Goal: Task Accomplishment & Management: Manage account settings

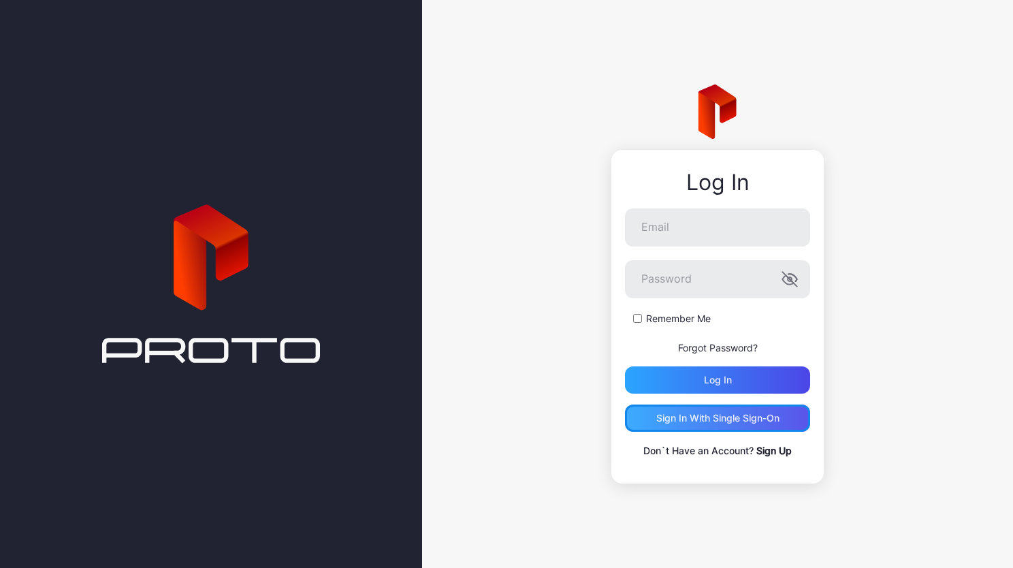
click at [689, 419] on div "Sign in With Single Sign-On" at bounding box center [717, 418] width 123 height 11
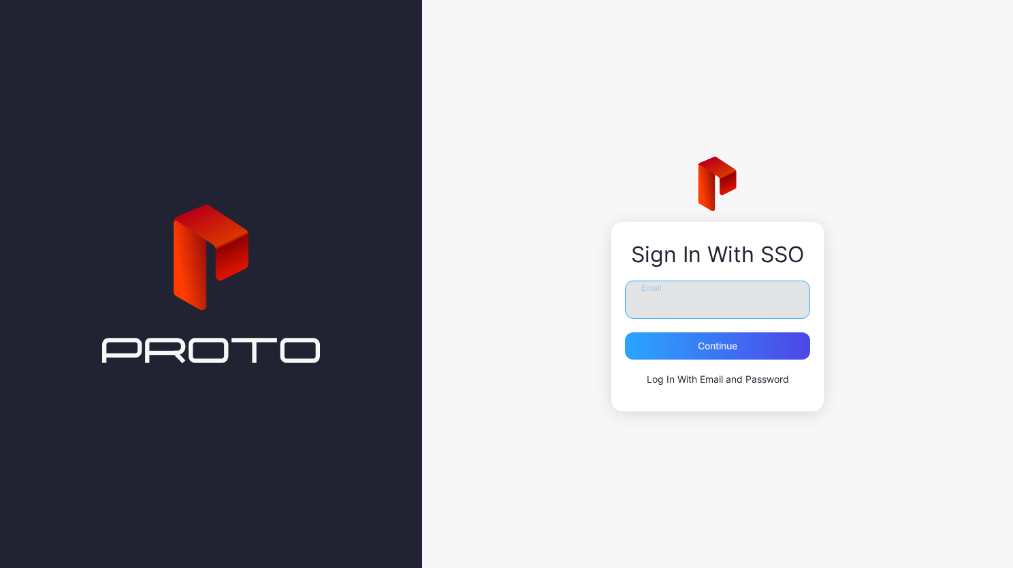
click at [705, 287] on input "Email" at bounding box center [717, 300] width 185 height 38
type input "**********"
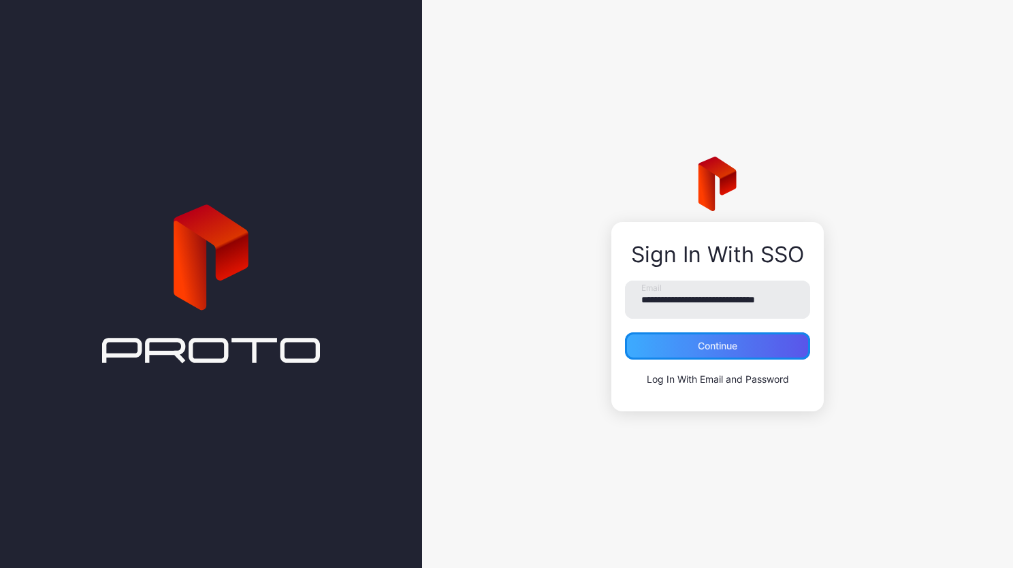
click at [718, 349] on div "Continue" at bounding box center [717, 345] width 39 height 11
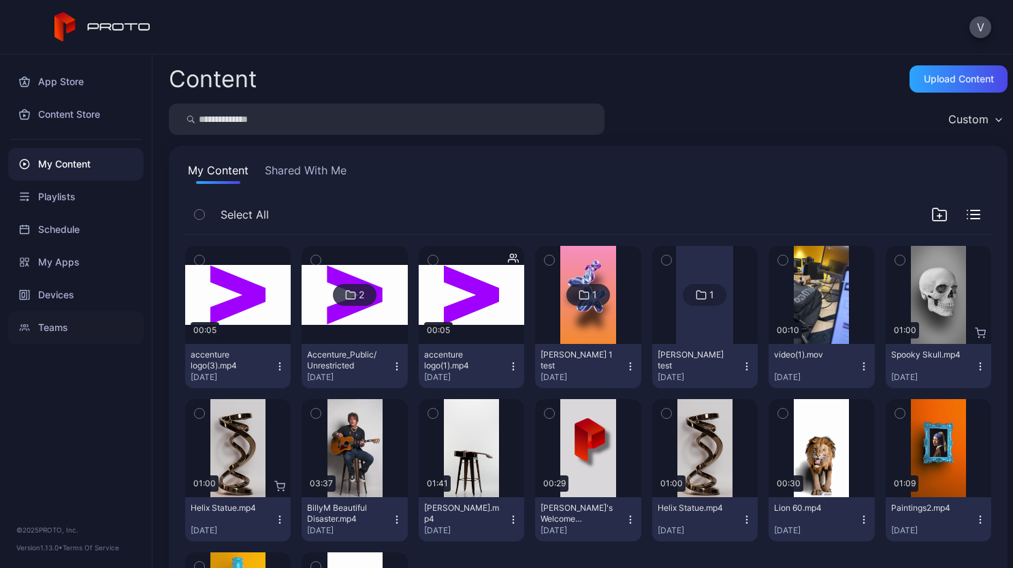
click at [60, 323] on div "Teams" at bounding box center [76, 327] width 136 height 33
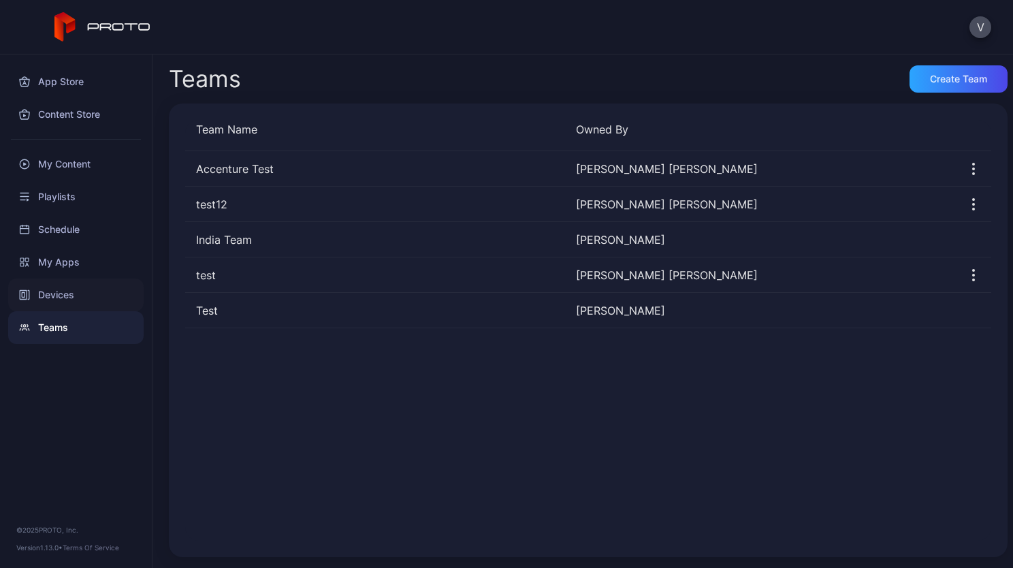
click at [74, 290] on div "Devices" at bounding box center [76, 295] width 136 height 33
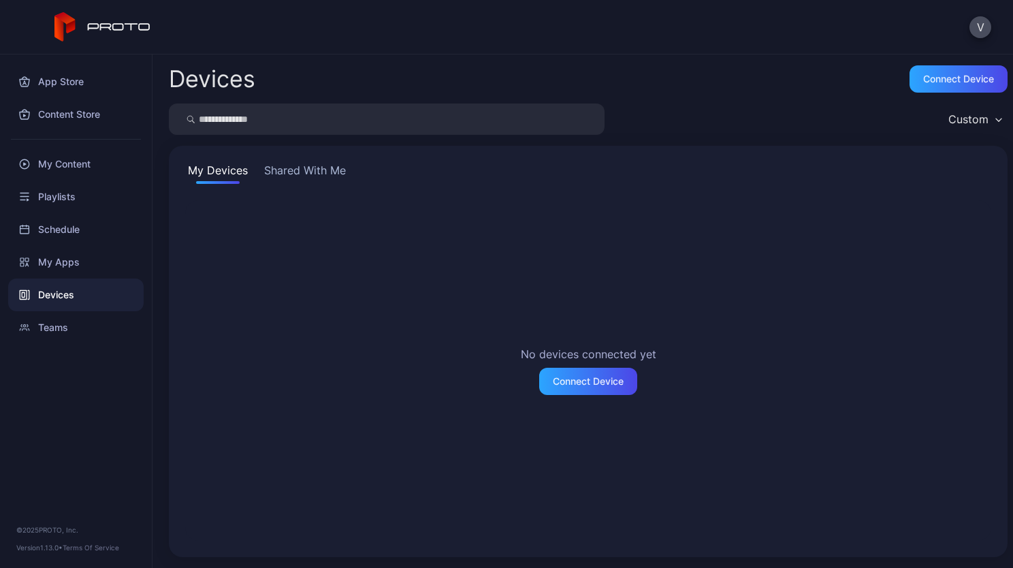
click at [317, 171] on button "Shared With Me" at bounding box center [304, 173] width 87 height 22
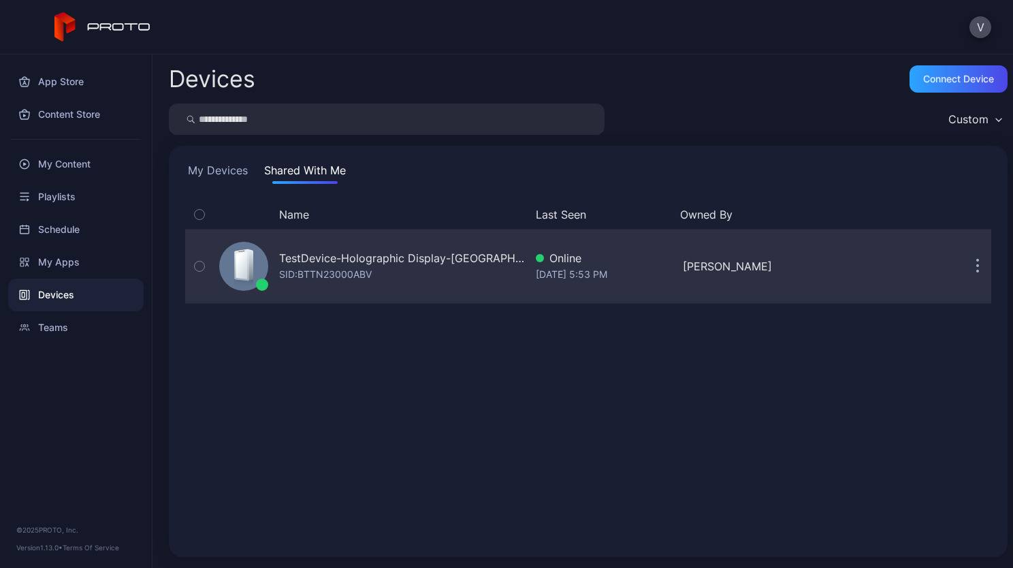
click at [966, 259] on button "button" at bounding box center [977, 266] width 27 height 27
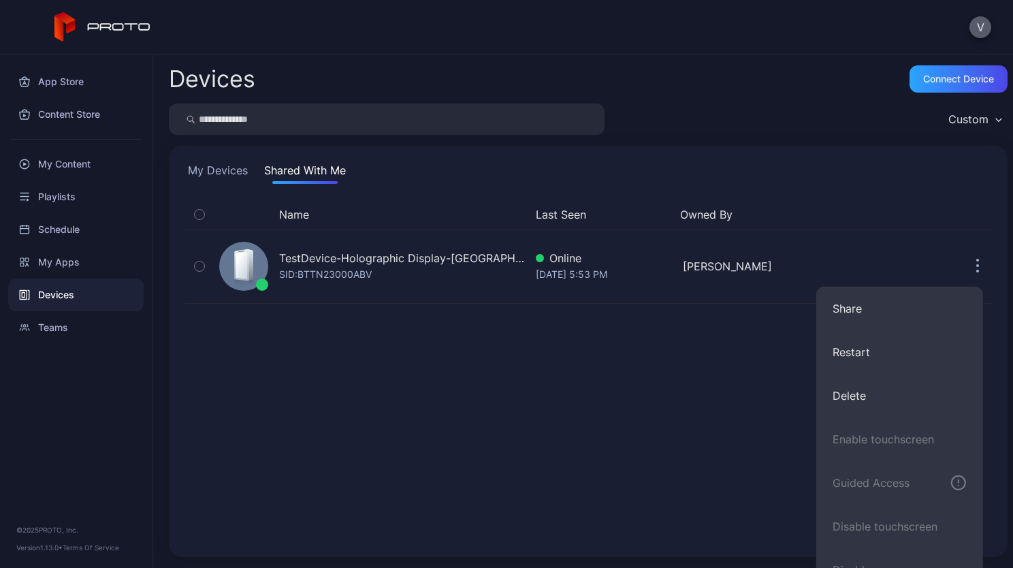
click at [980, 20] on button "V" at bounding box center [981, 27] width 22 height 22
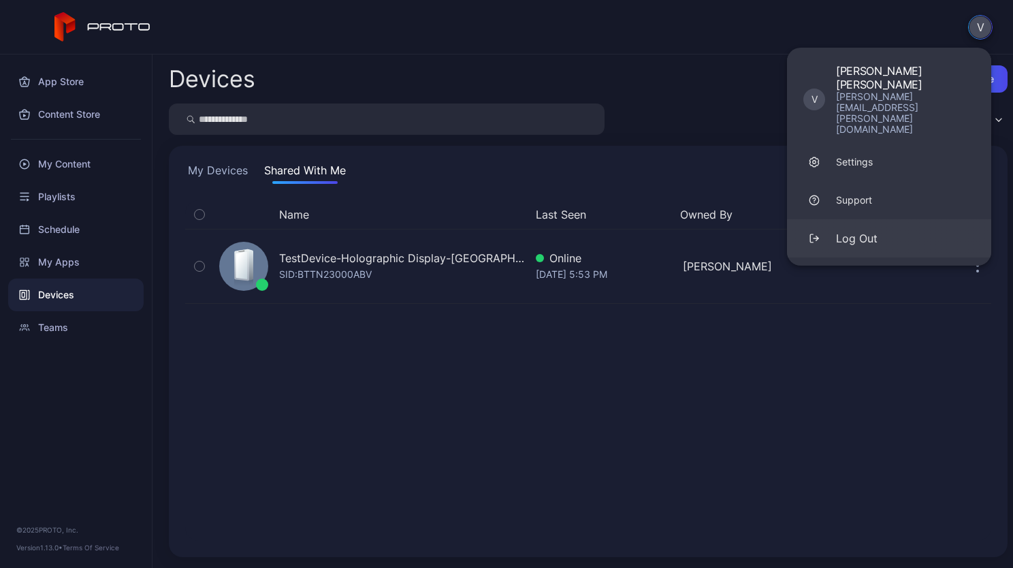
click at [856, 230] on div "Log Out" at bounding box center [857, 238] width 42 height 16
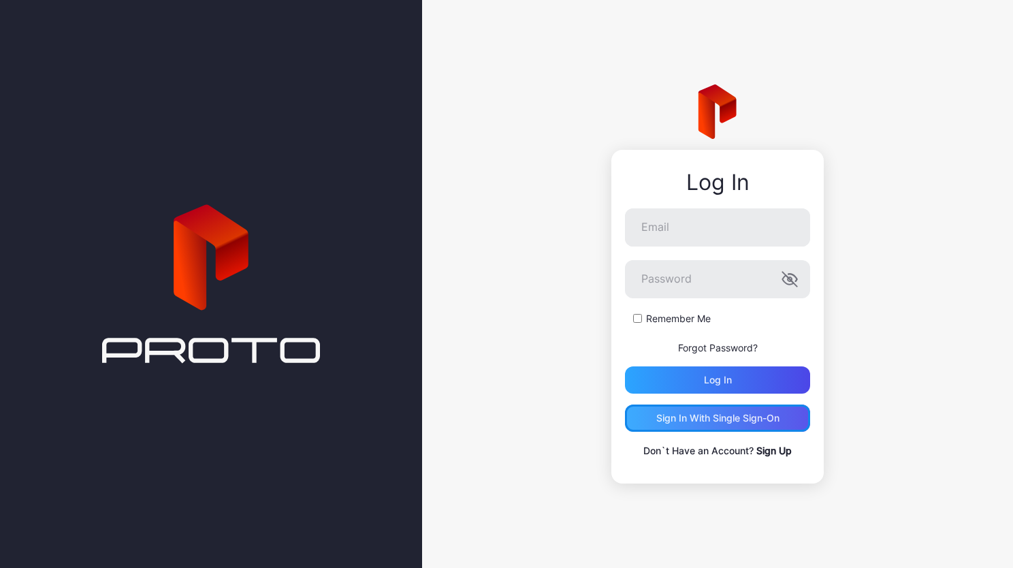
click at [719, 418] on div "Sign in With Single Sign-On" at bounding box center [717, 418] width 123 height 11
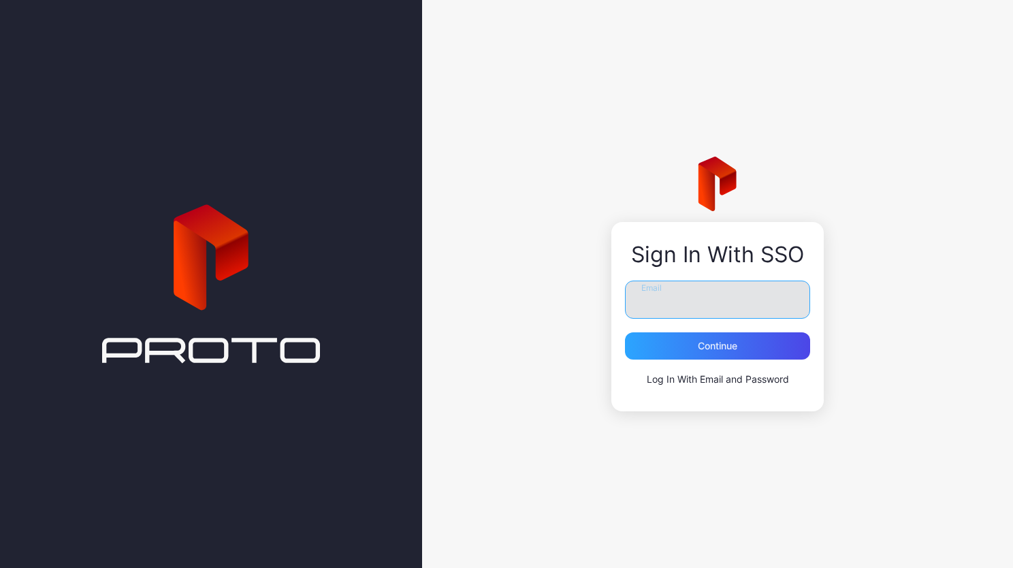
click at [665, 302] on input "Email" at bounding box center [717, 300] width 185 height 38
type input "**********"
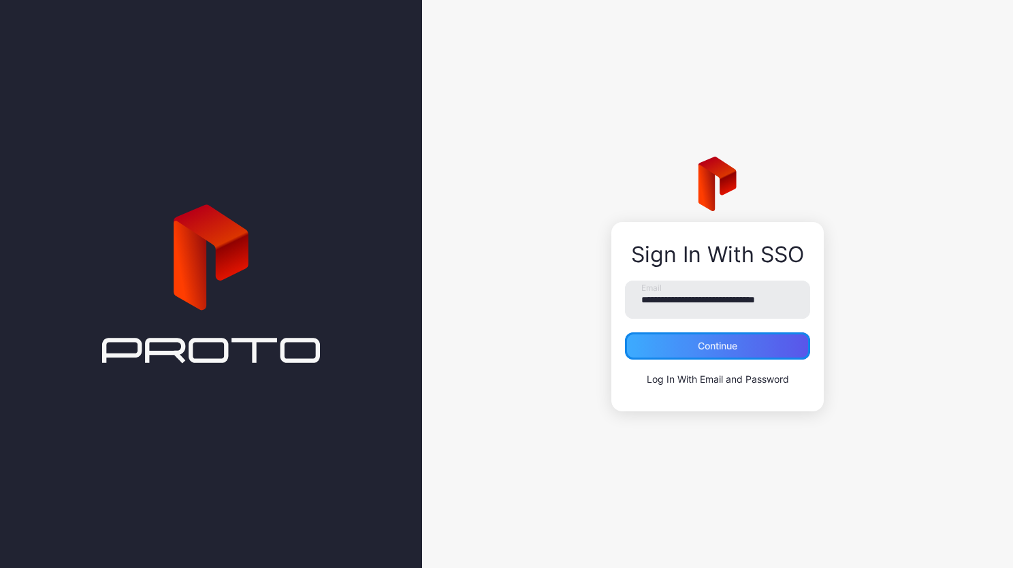
click at [712, 351] on div "Continue" at bounding box center [717, 345] width 39 height 11
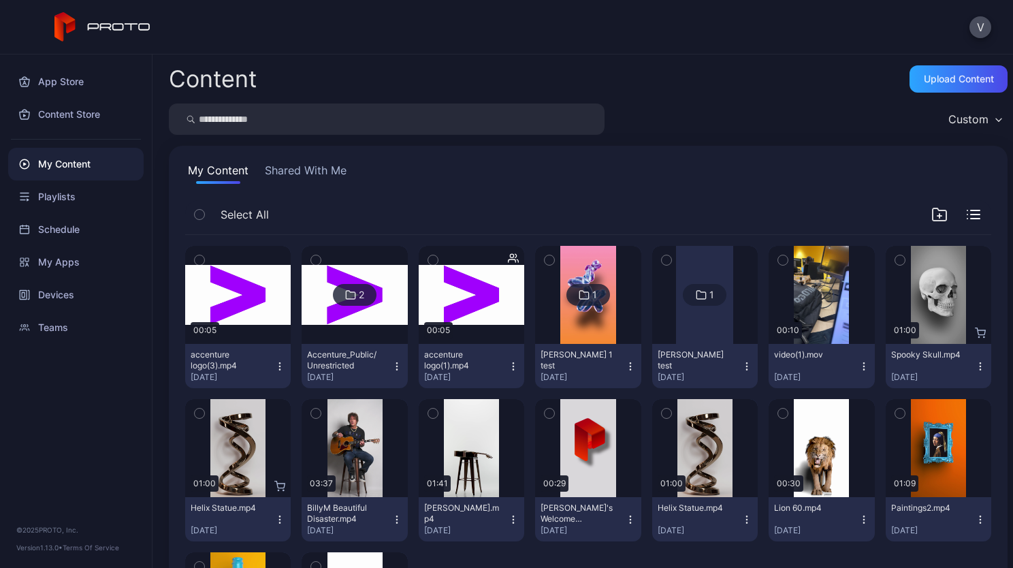
click at [307, 177] on button "Shared With Me" at bounding box center [305, 173] width 87 height 22
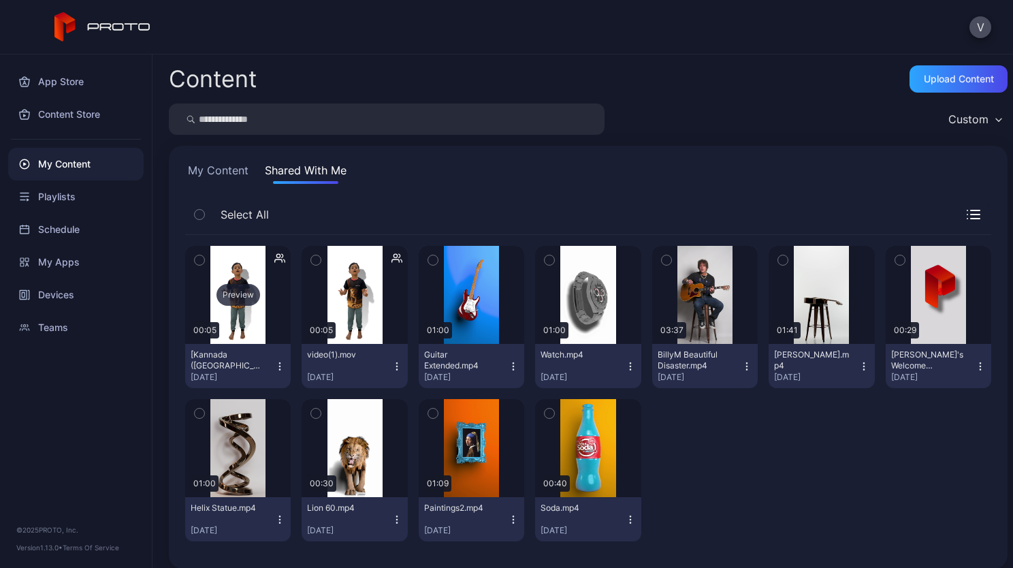
click at [248, 289] on div "Preview" at bounding box center [239, 295] width 44 height 22
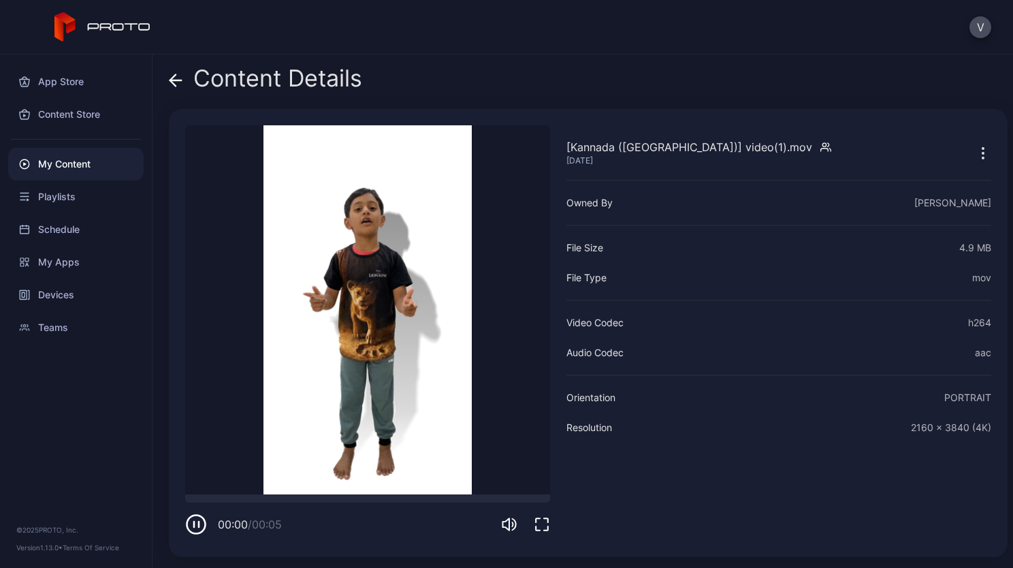
click at [358, 372] on video "Sorry, your browser doesn‘t support embedded videos" at bounding box center [367, 309] width 365 height 369
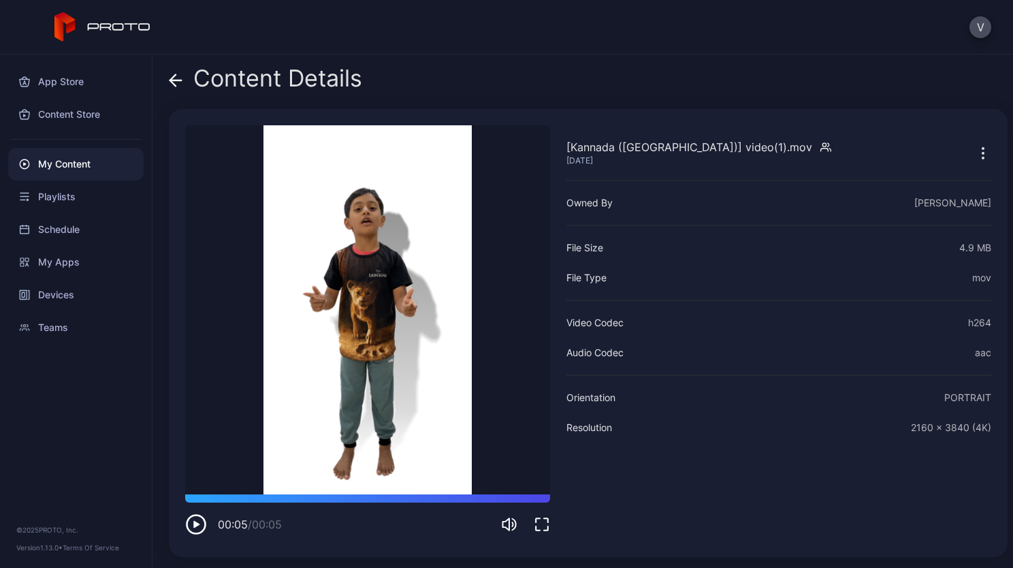
click at [203, 520] on icon "button" at bounding box center [196, 524] width 22 height 22
click at [197, 528] on icon "button" at bounding box center [196, 524] width 22 height 22
click at [193, 530] on icon "button" at bounding box center [196, 524] width 22 height 22
click at [86, 82] on div "App Store" at bounding box center [76, 81] width 136 height 33
